Goal: Navigation & Orientation: Find specific page/section

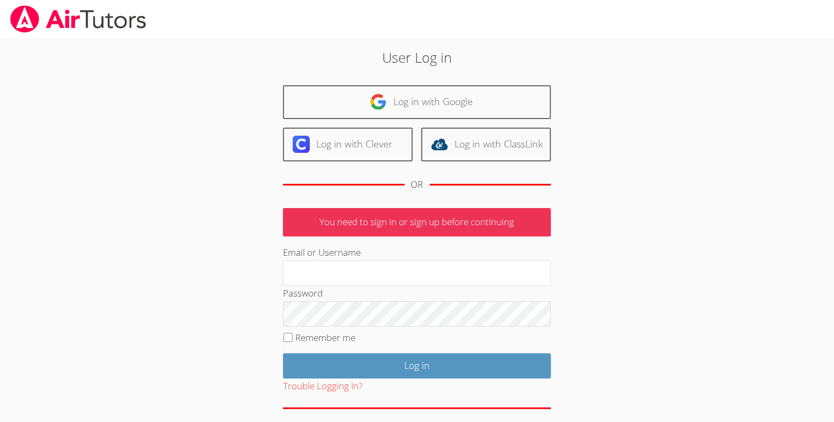
type input "[EMAIL_ADDRESS][DOMAIN_NAME]"
click at [289, 342] on input "Remember me" at bounding box center [288, 337] width 9 height 9
checkbox input "true"
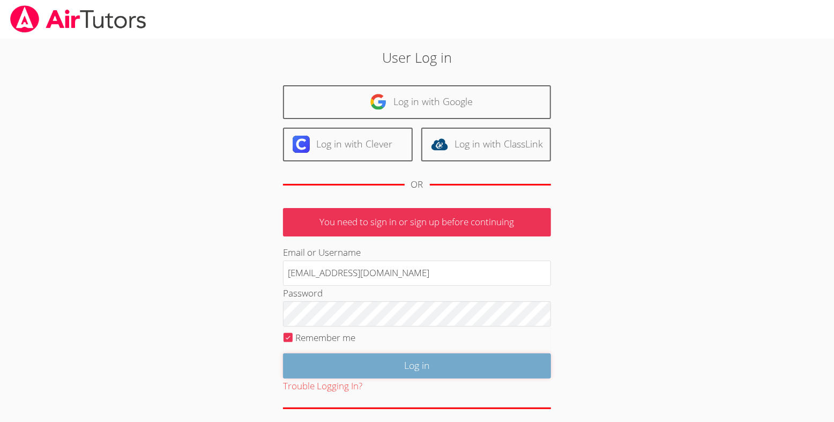
click at [429, 378] on input "Log in" at bounding box center [417, 365] width 268 height 25
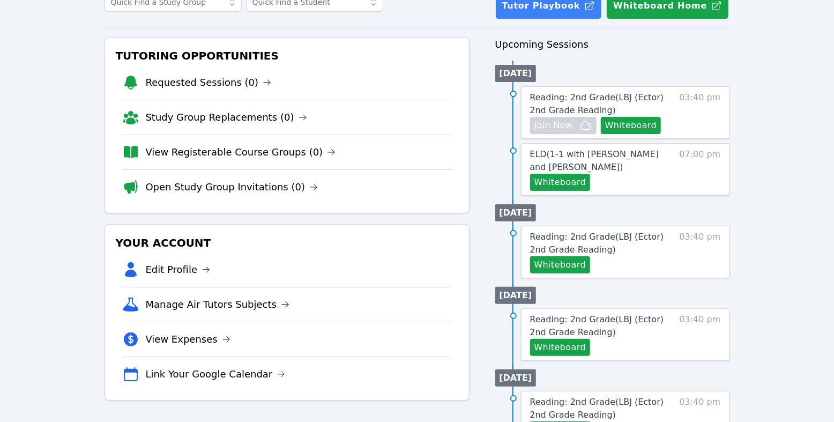
scroll to position [85, 0]
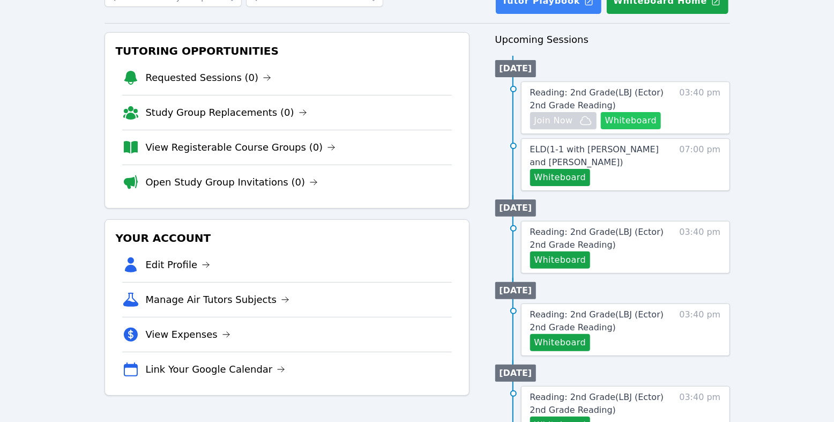
click at [601, 129] on button "Whiteboard" at bounding box center [631, 120] width 61 height 17
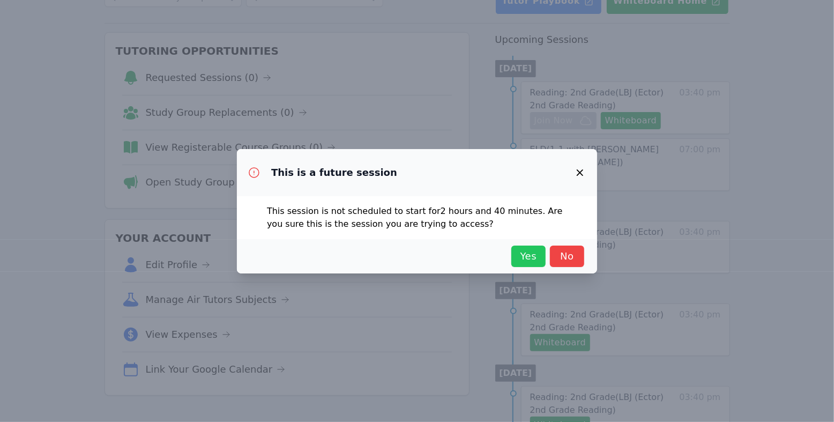
click at [540, 264] on span "Yes" at bounding box center [529, 256] width 24 height 15
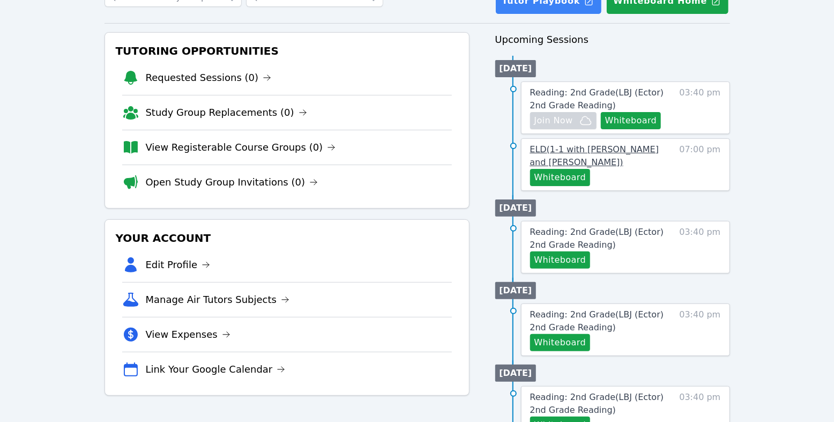
click at [620, 167] on span "ELD ( 1-1 with Eleanor Hakakian and Michelle Bermas )" at bounding box center [594, 155] width 129 height 23
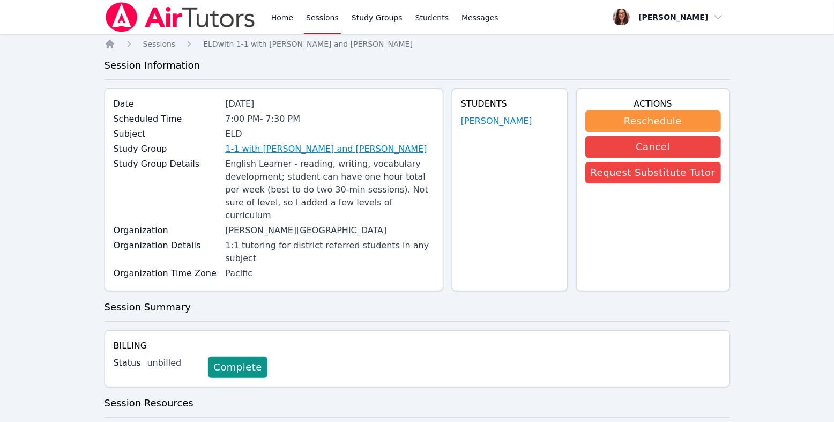
click at [371, 155] on link "1-1 with Eleanor Hakakian and Michelle Bermas" at bounding box center [326, 149] width 202 height 13
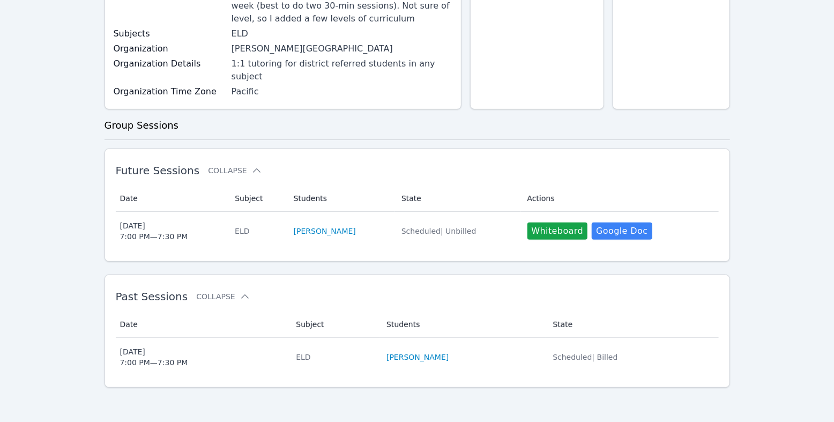
scroll to position [325, 0]
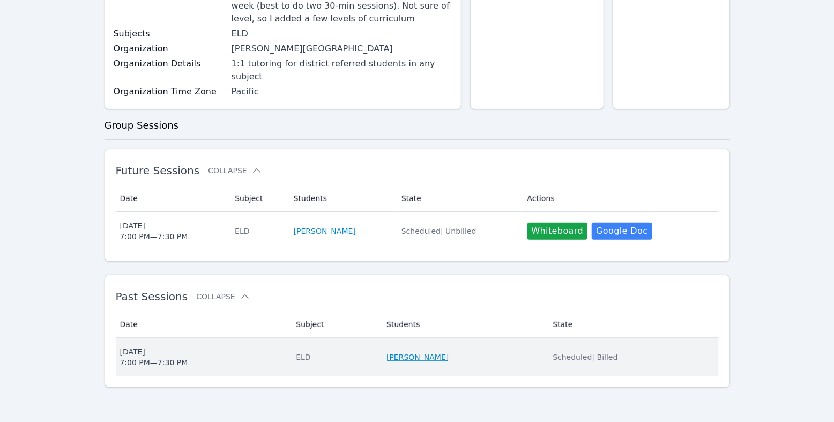
click at [411, 352] on link "Eleanor Hakakian" at bounding box center [418, 357] width 62 height 11
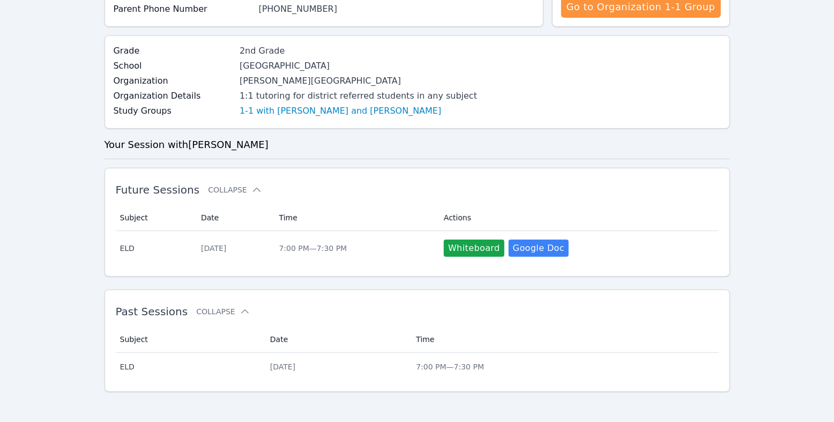
scroll to position [321, 0]
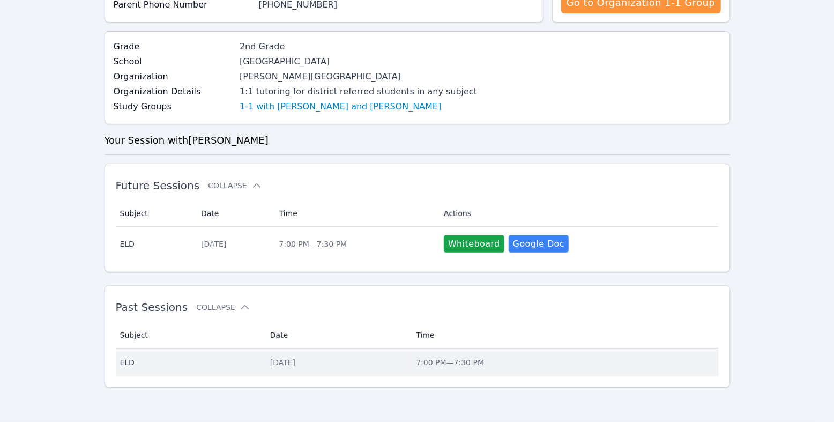
click at [317, 357] on div "Thu Sep 18" at bounding box center [336, 362] width 133 height 11
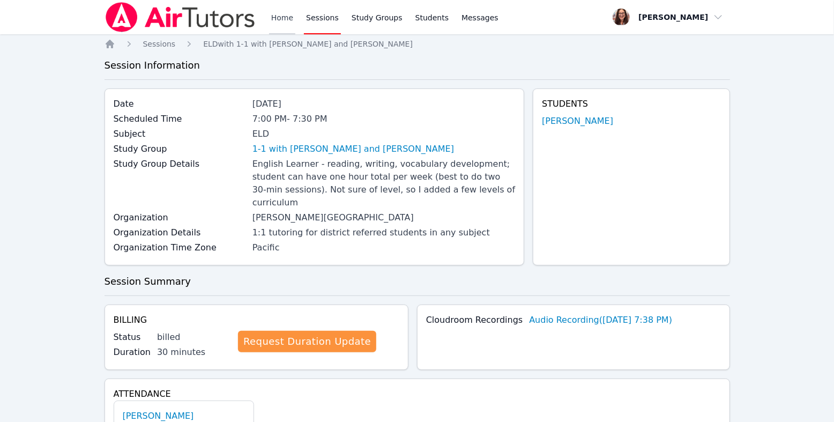
click at [295, 27] on link "Home" at bounding box center [282, 17] width 26 height 34
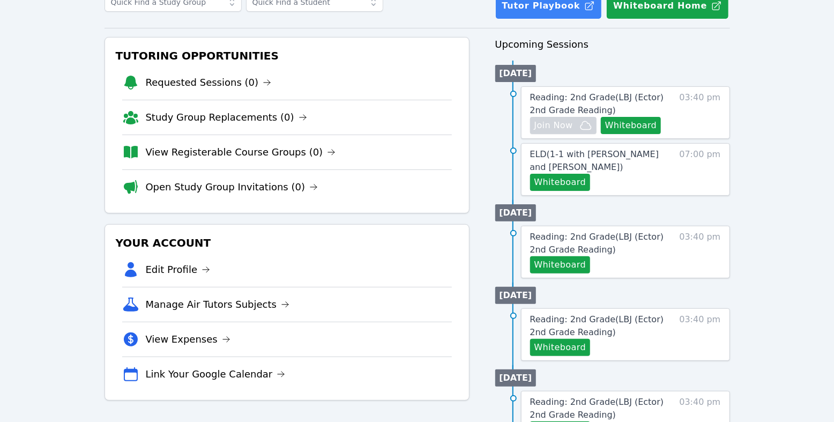
scroll to position [83, 0]
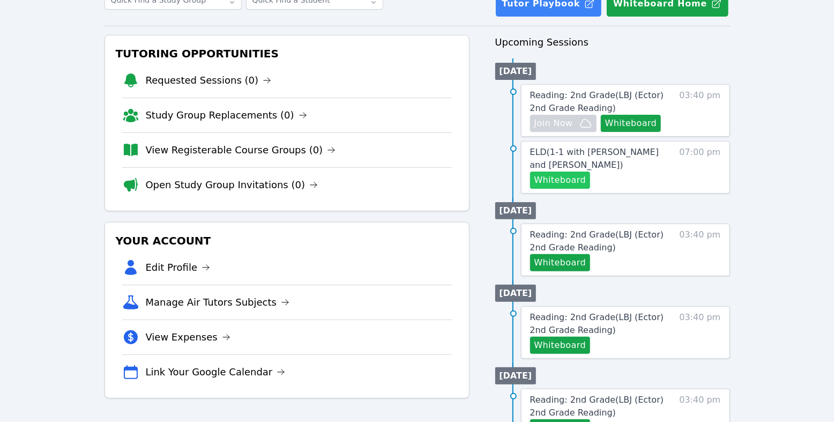
click at [571, 189] on button "Whiteboard" at bounding box center [560, 180] width 61 height 17
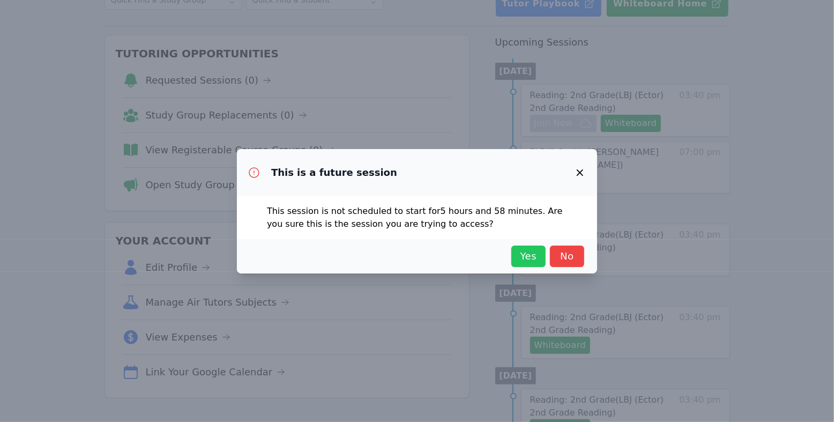
click at [535, 264] on span "Yes" at bounding box center [529, 256] width 24 height 15
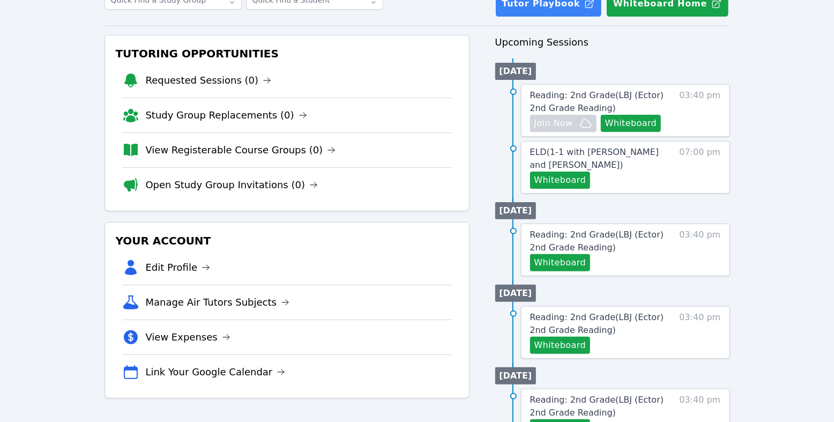
scroll to position [0, 0]
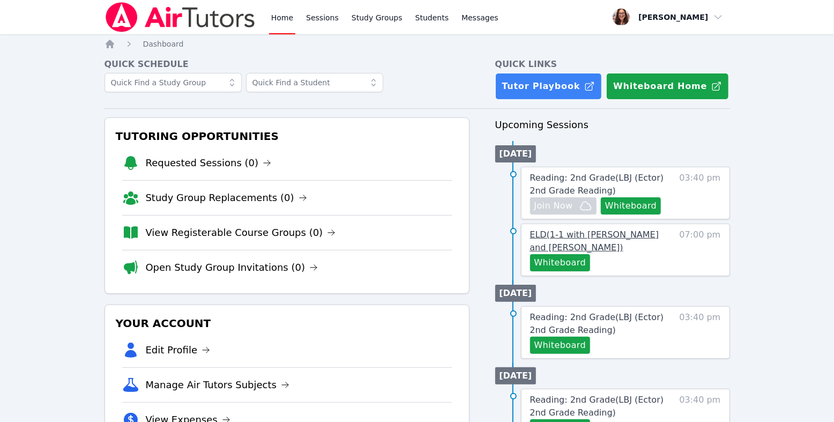
click at [568, 254] on link "ELD ( 1-1 with Eleanor Hakakian and Michelle Bermas )" at bounding box center [601, 241] width 143 height 26
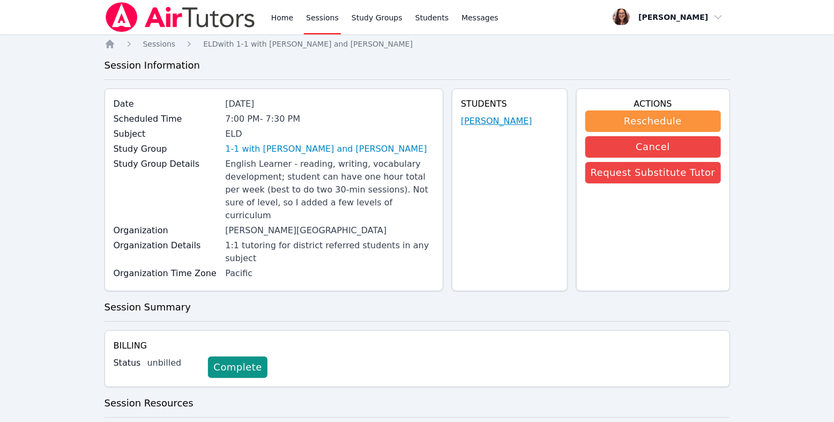
click at [461, 128] on link "Eleanor Hakakian" at bounding box center [496, 121] width 71 height 13
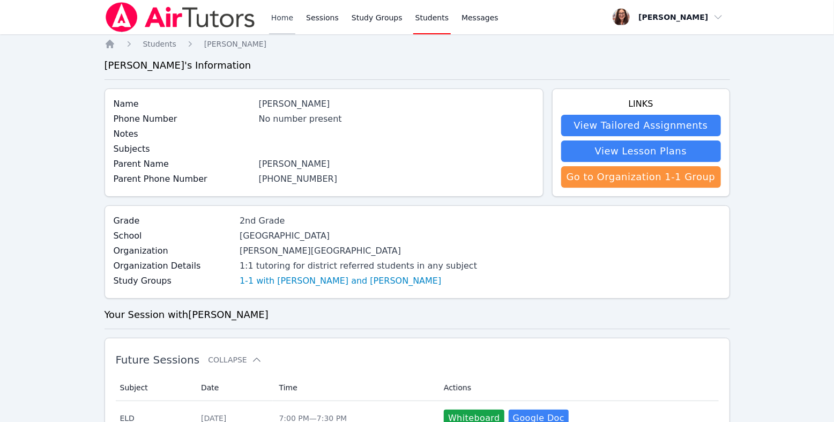
click at [295, 28] on link "Home" at bounding box center [282, 17] width 26 height 34
